Goal: Task Accomplishment & Management: Complete application form

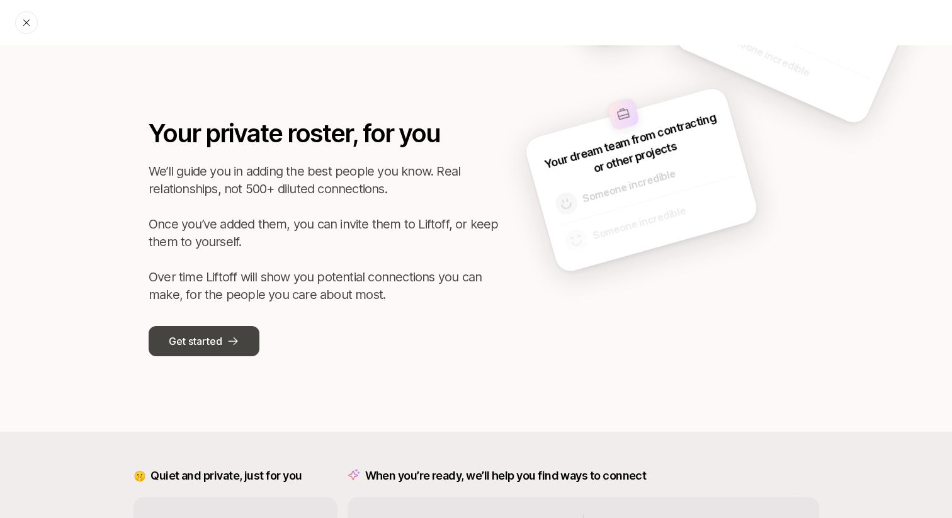
click at [215, 333] on p "Get started" at bounding box center [195, 341] width 53 height 16
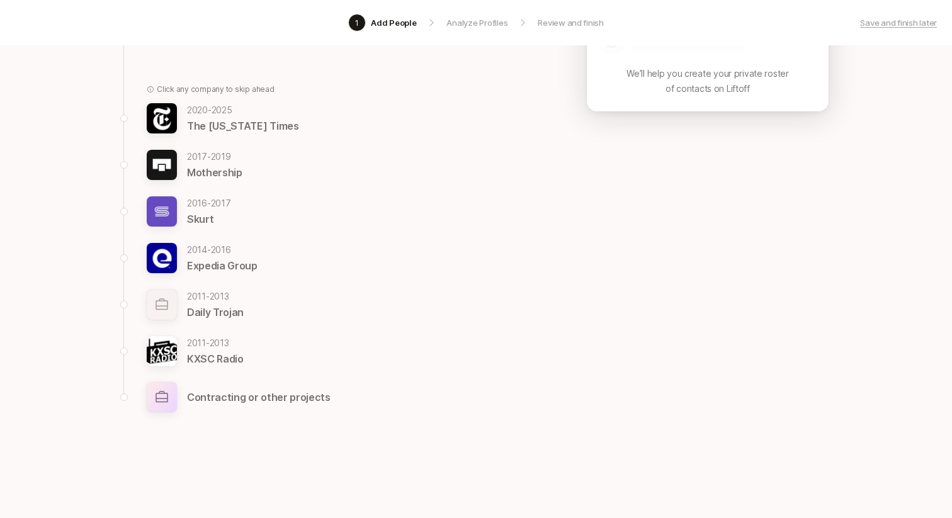
click at [199, 401] on p "Contracting or other projects" at bounding box center [259, 397] width 144 height 16
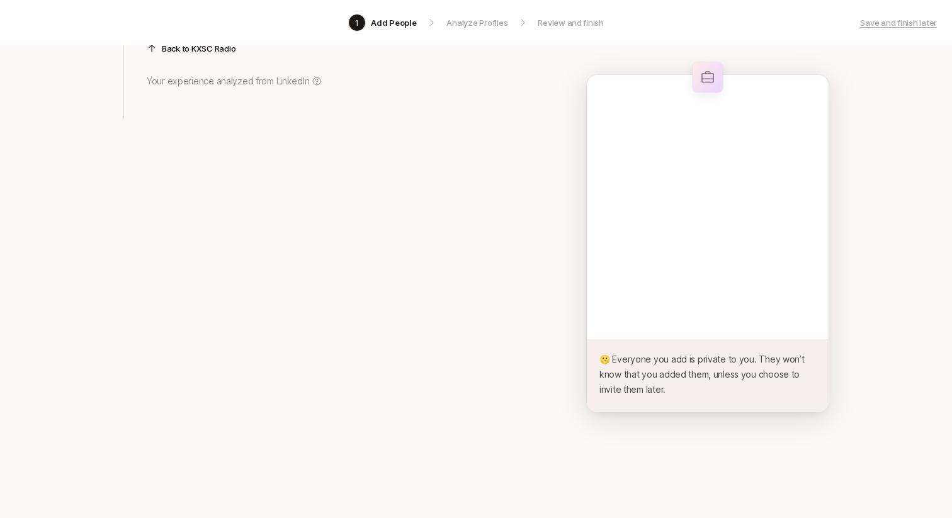
scroll to position [66, 0]
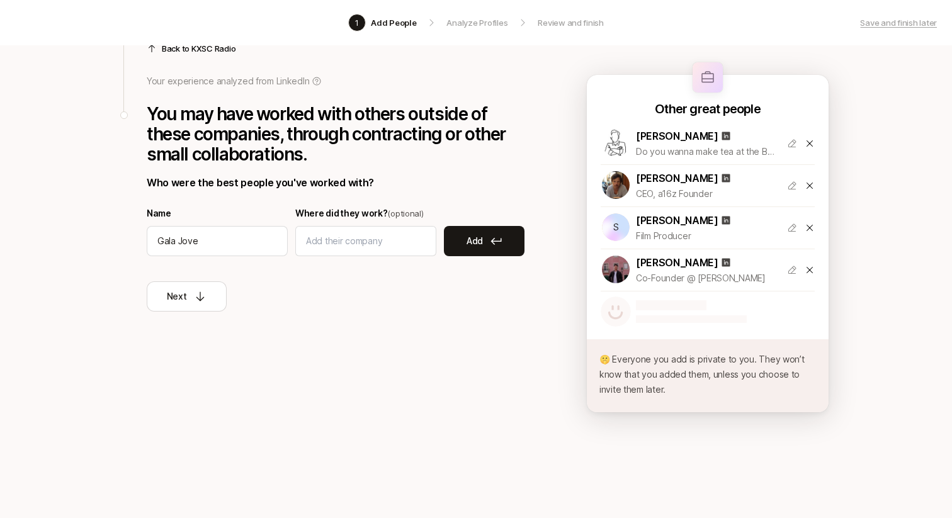
type input "Gala Jover"
